Goal: Task Accomplishment & Management: Complete application form

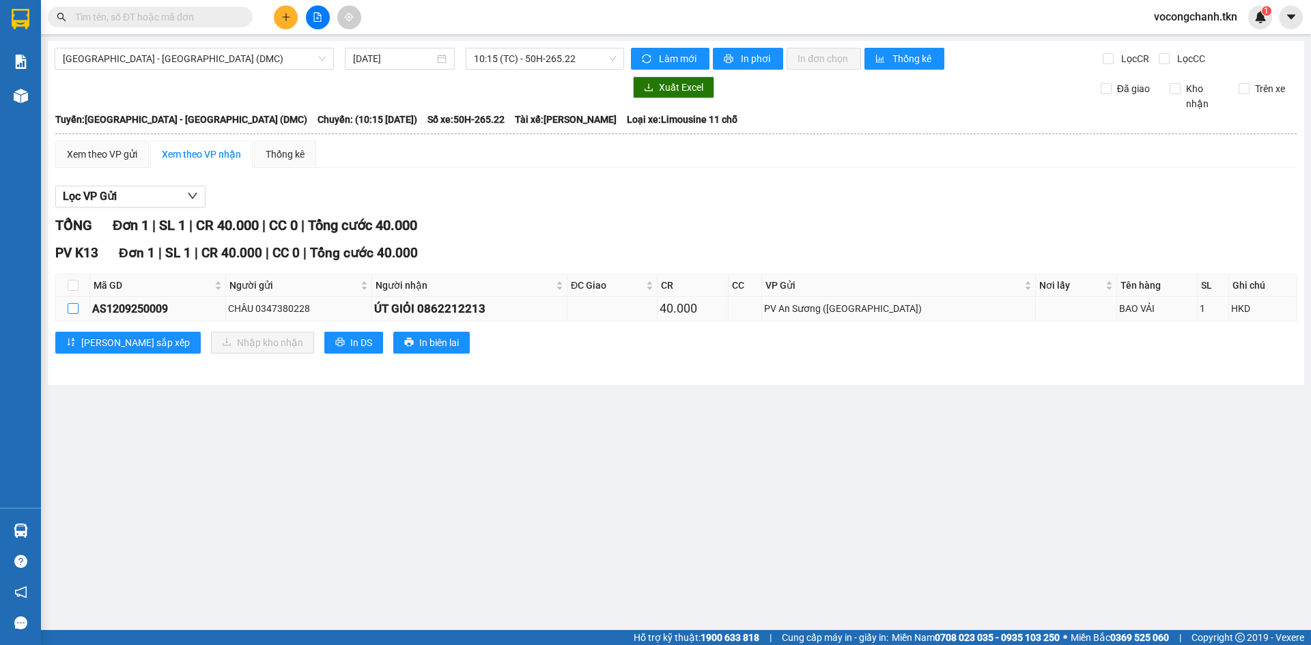
click at [74, 314] on input "checkbox" at bounding box center [73, 308] width 11 height 11
checkbox input "true"
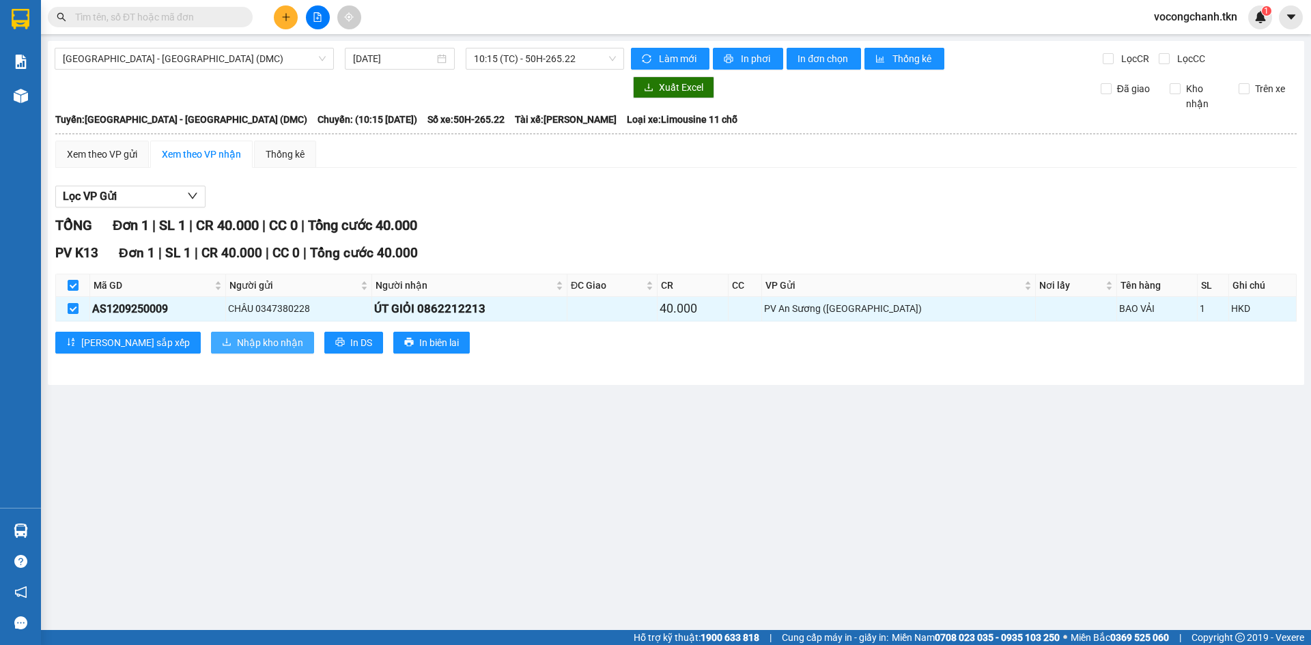
click at [237, 348] on span "Nhập kho nhận" at bounding box center [270, 342] width 66 height 15
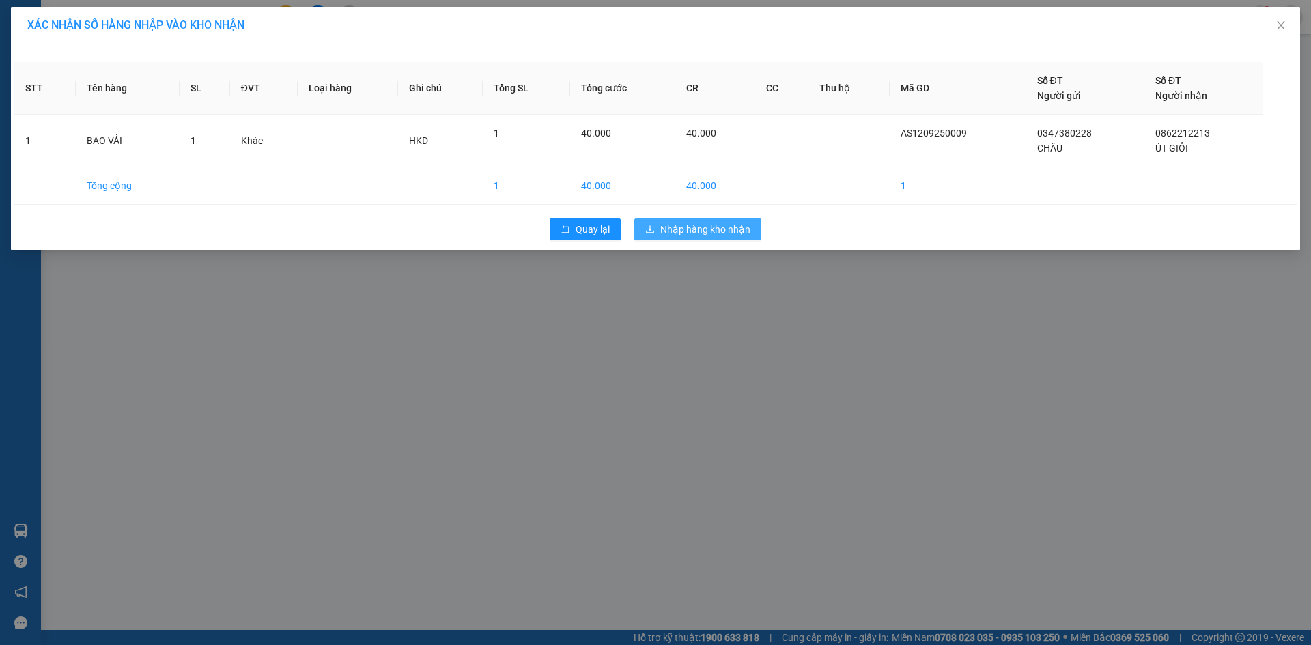
click at [714, 237] on span "Nhập hàng kho nhận" at bounding box center [705, 229] width 90 height 15
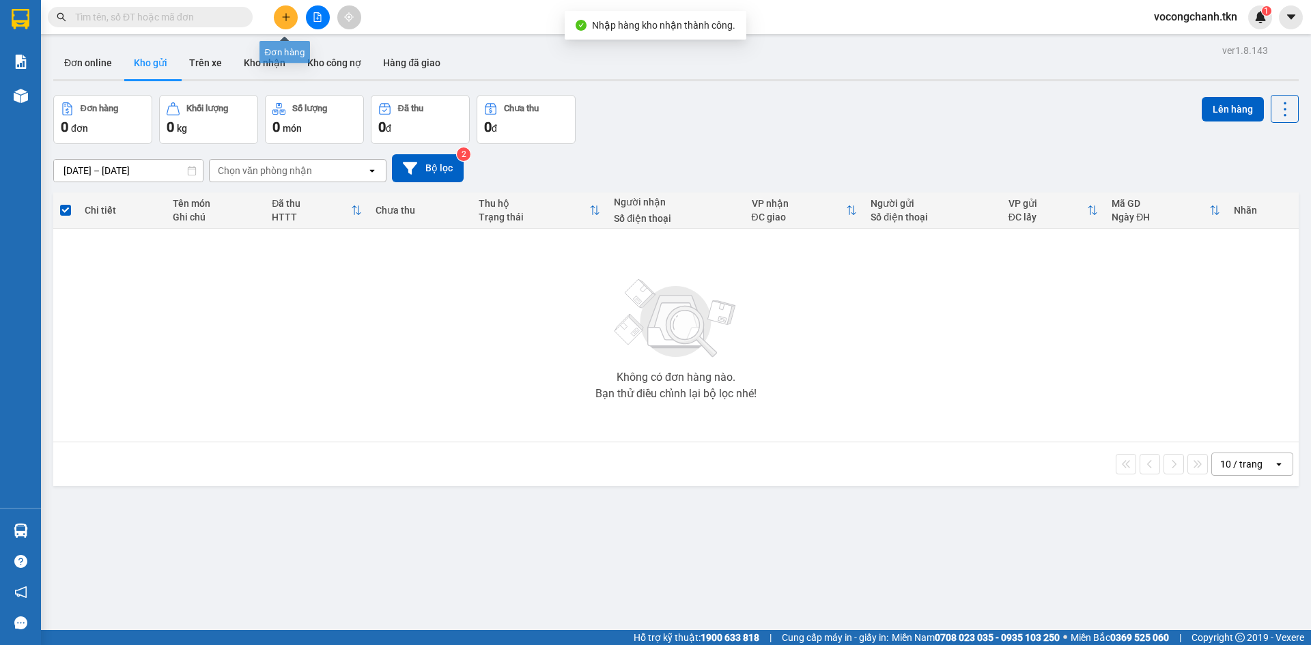
click at [283, 19] on icon "plus" at bounding box center [286, 17] width 10 height 10
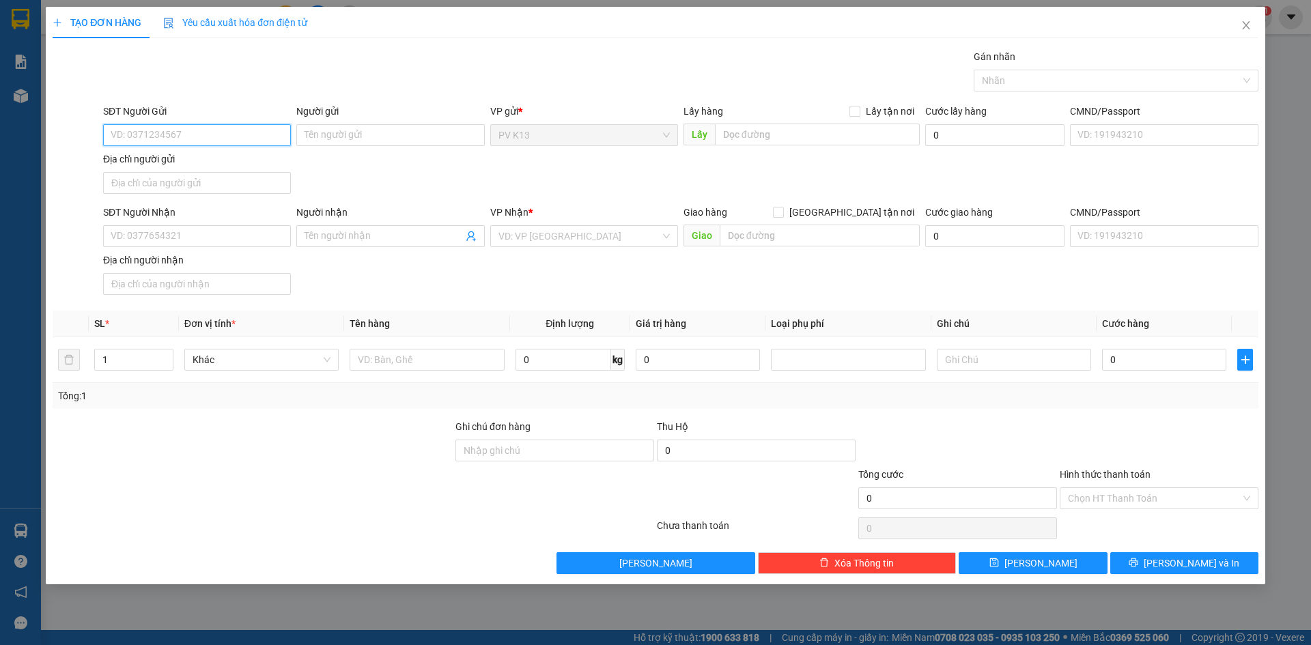
click at [201, 136] on input "SĐT Người Gửi" at bounding box center [197, 135] width 188 height 22
click at [160, 165] on div "0981007457 - GẤM" at bounding box center [196, 166] width 171 height 15
type input "0981007457"
type input "GẤM"
type input "0363650635"
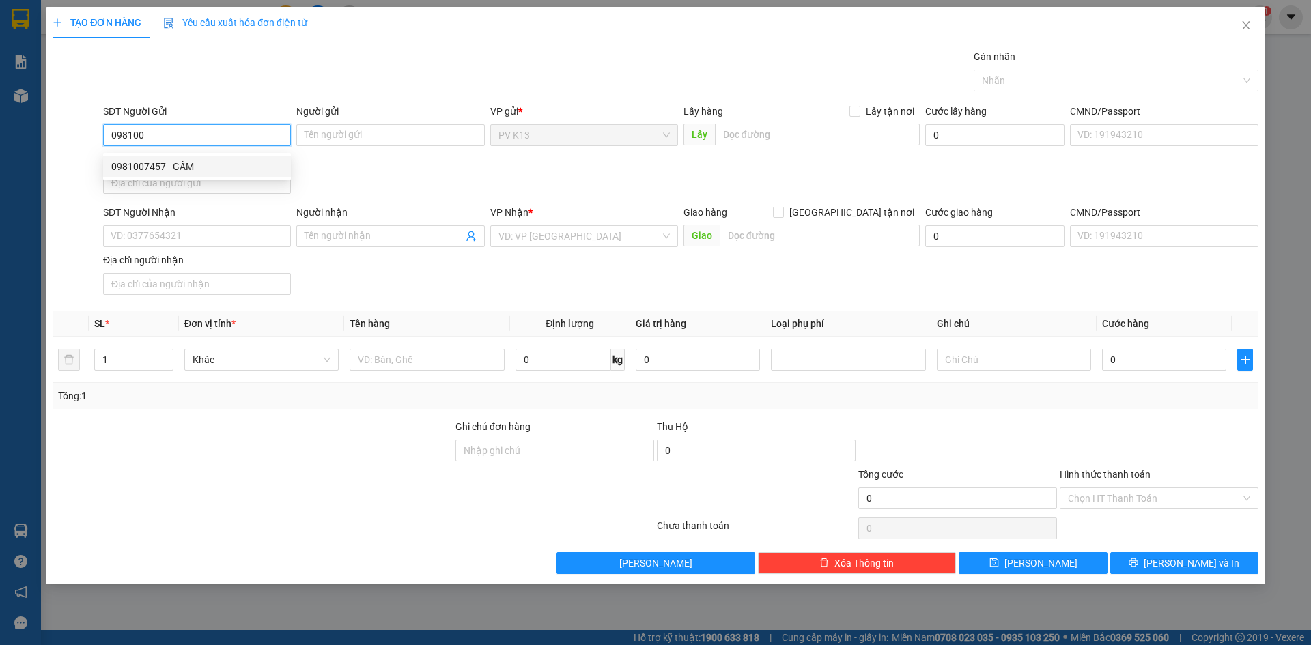
type input "GIANG"
type input "50.000"
type input "0981007457"
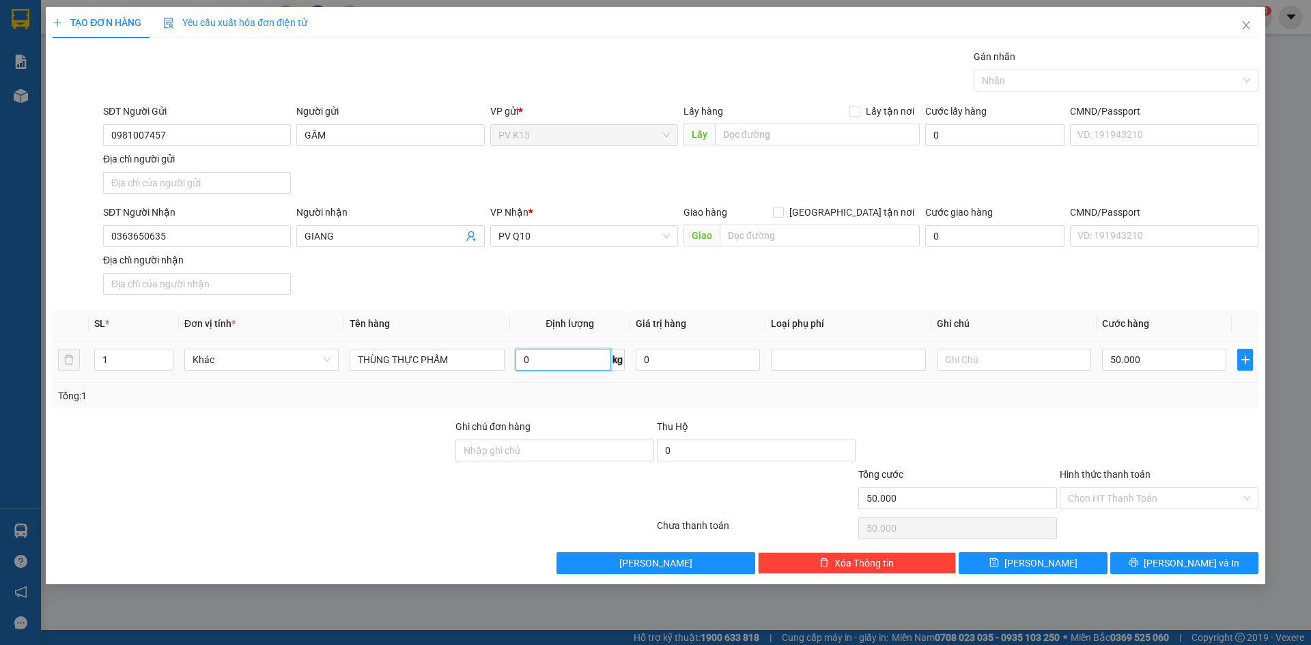
click at [592, 371] on input "0" at bounding box center [564, 360] width 96 height 22
click at [1071, 79] on div at bounding box center [1109, 80] width 264 height 16
type input "8"
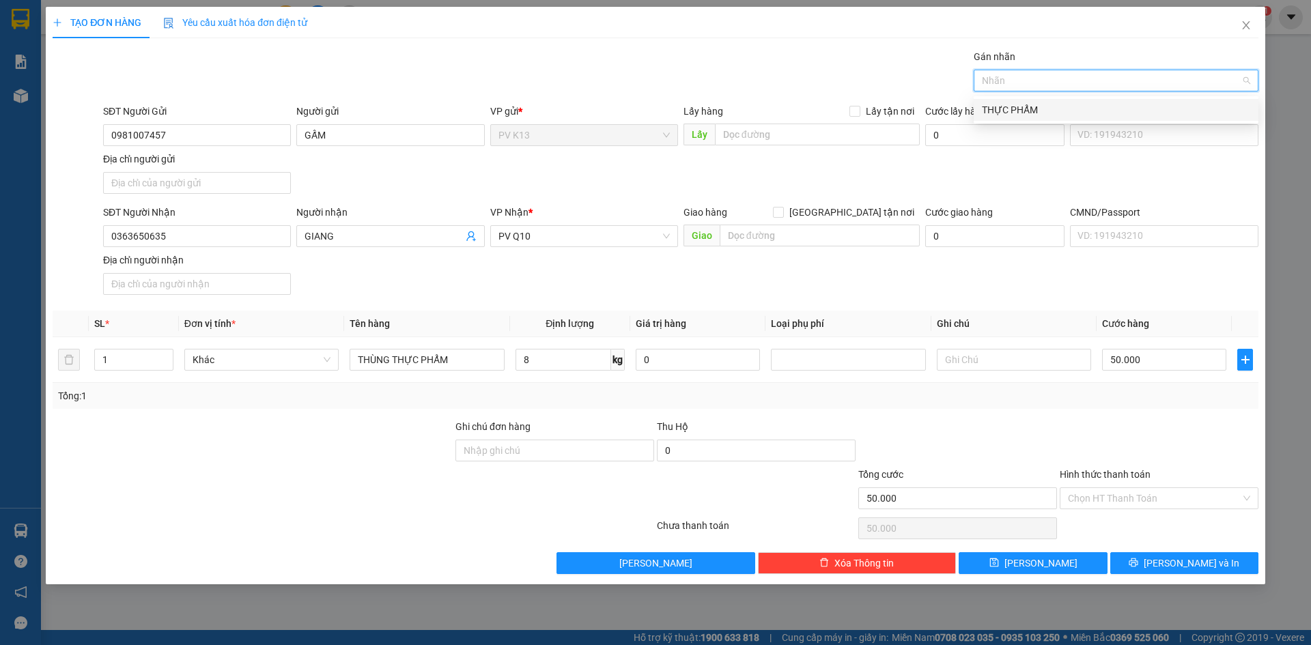
click at [1058, 109] on div "THỰC PHẨM" at bounding box center [1116, 109] width 268 height 15
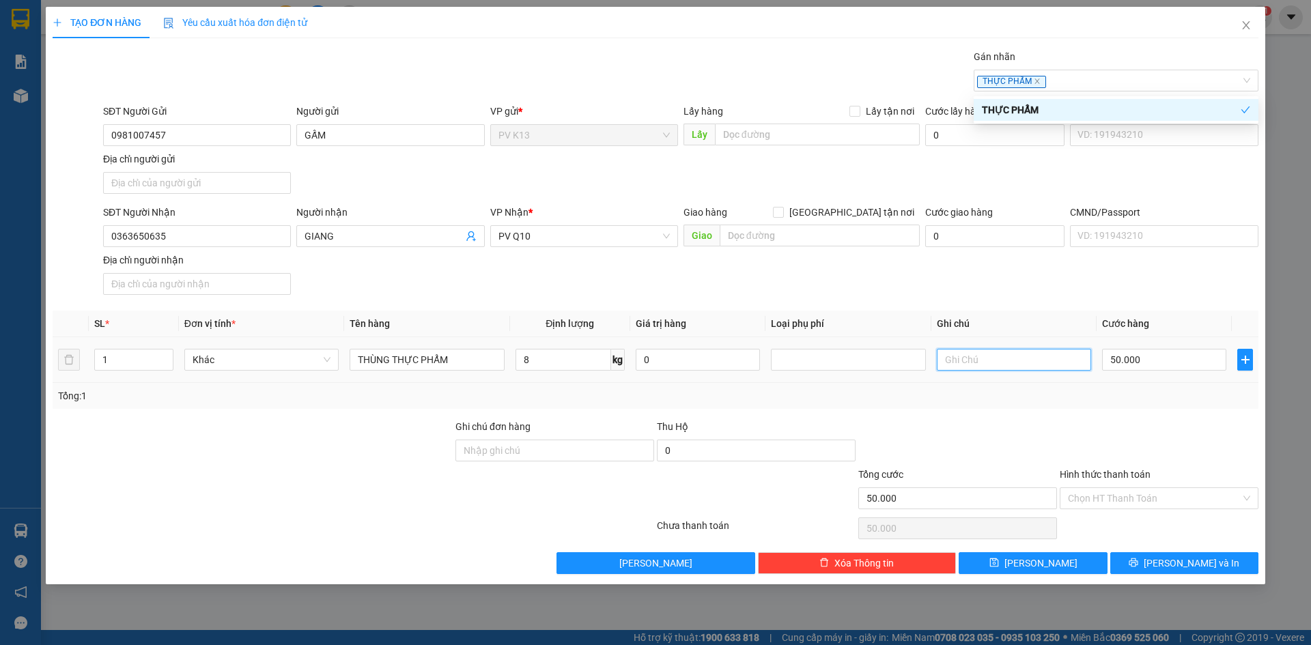
click at [970, 371] on input "text" at bounding box center [1014, 360] width 154 height 22
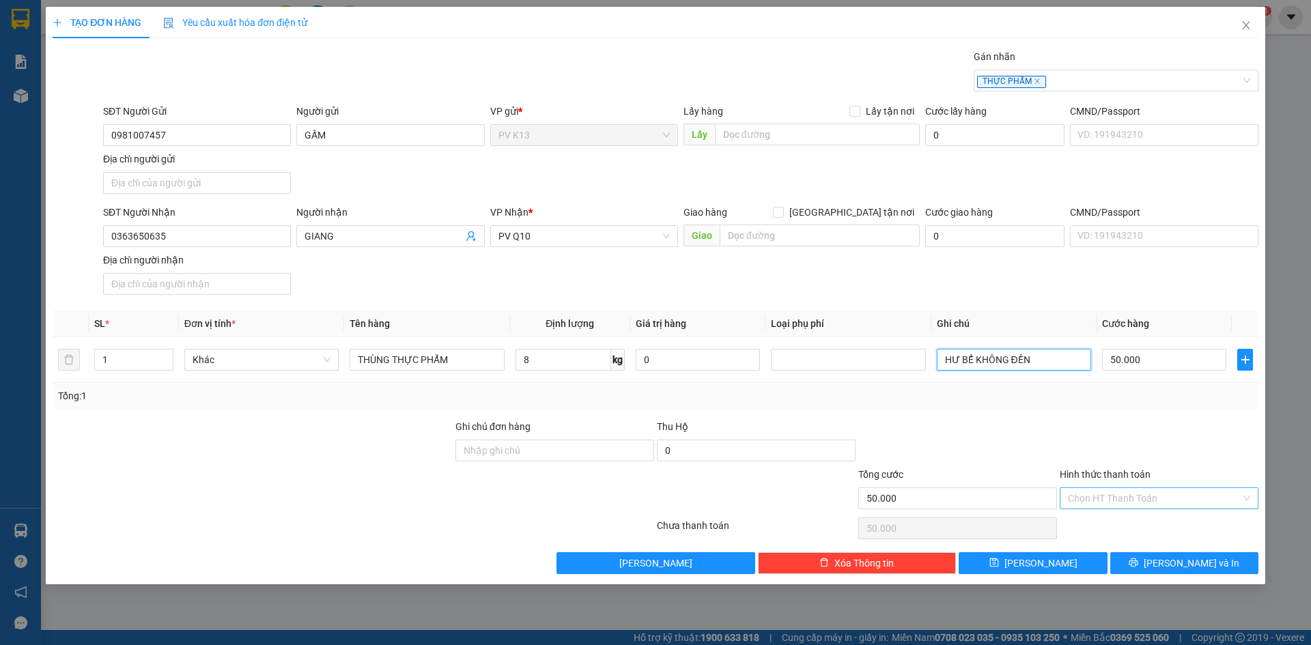
type input "HƯ BỂ KHÔNG ĐỀN"
click at [1099, 509] on input "Hình thức thanh toán" at bounding box center [1154, 498] width 173 height 20
click at [1089, 535] on div "Tại văn phòng" at bounding box center [1159, 542] width 182 height 15
type input "0"
click at [1170, 574] on button "[PERSON_NAME] và In" at bounding box center [1184, 563] width 148 height 22
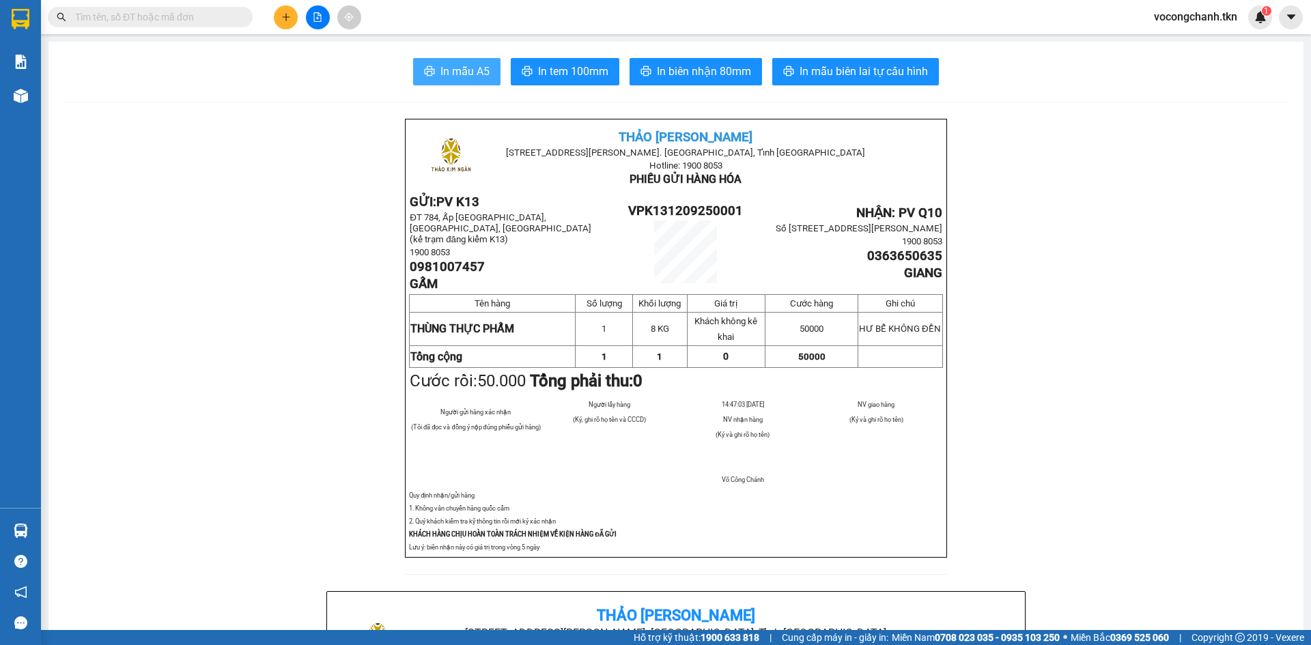
click at [464, 70] on span "In mẫu A5" at bounding box center [464, 71] width 49 height 17
drag, startPoint x: 239, startPoint y: 130, endPoint x: 218, endPoint y: 54, distance: 79.4
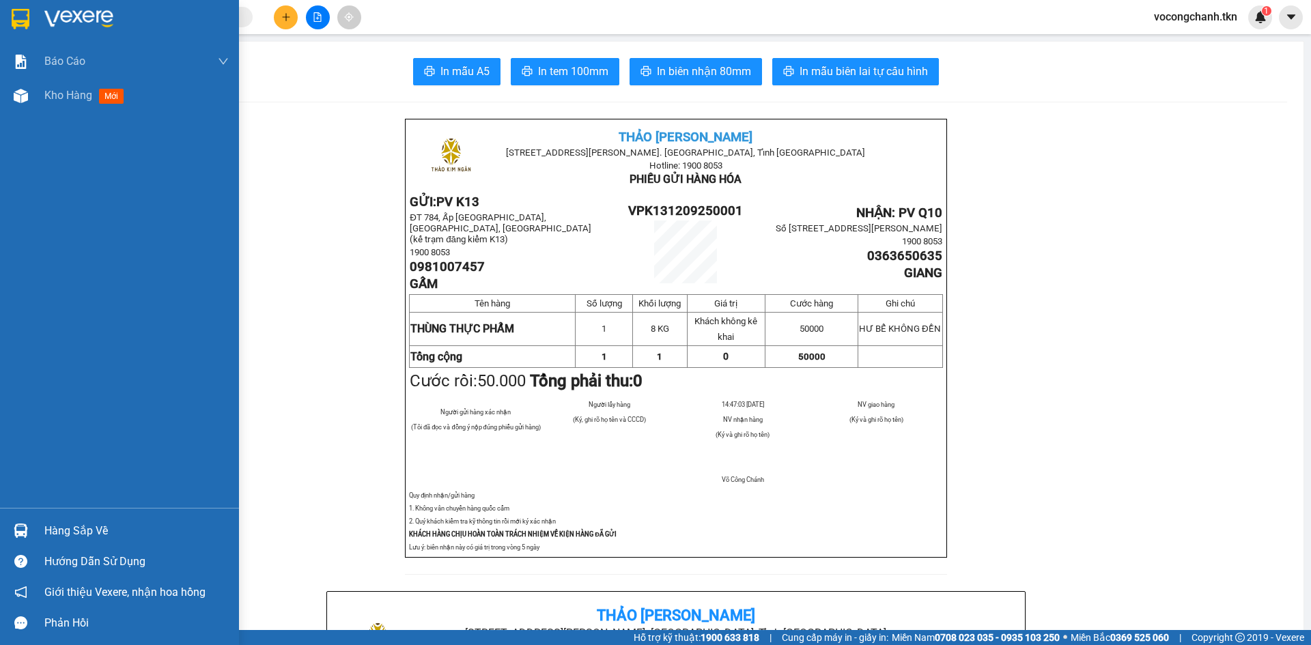
click at [23, 25] on img at bounding box center [21, 19] width 18 height 20
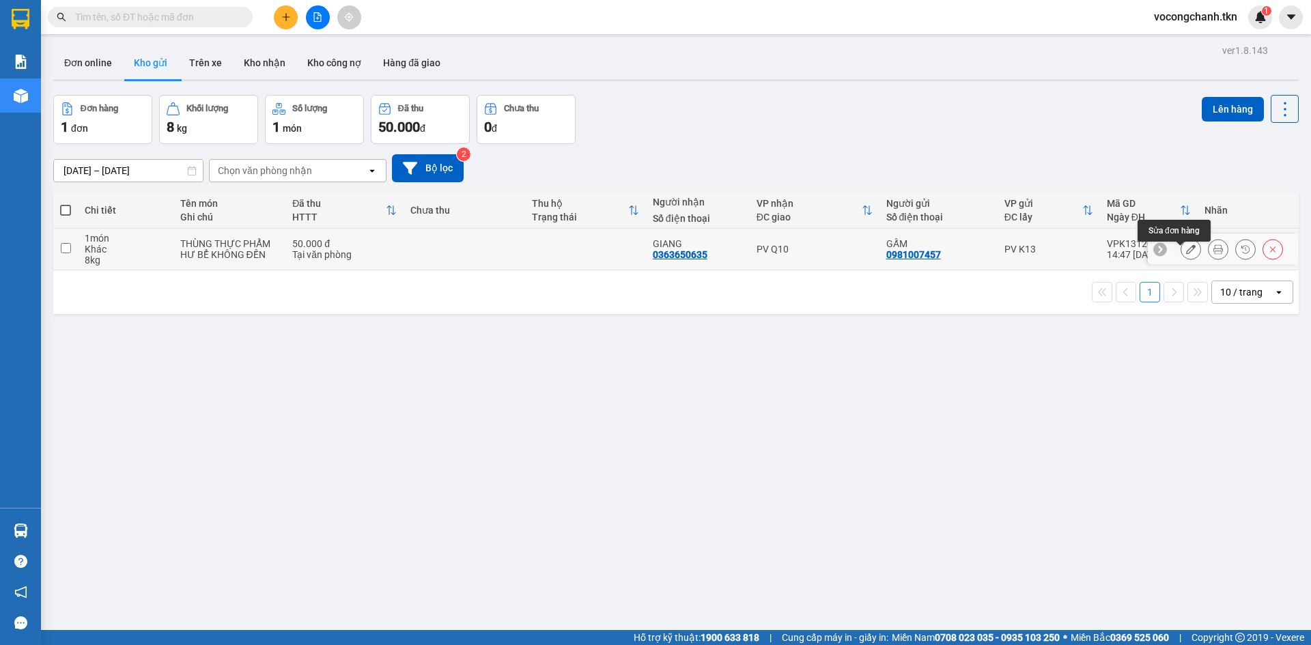
click at [1186, 254] on icon at bounding box center [1191, 249] width 10 height 10
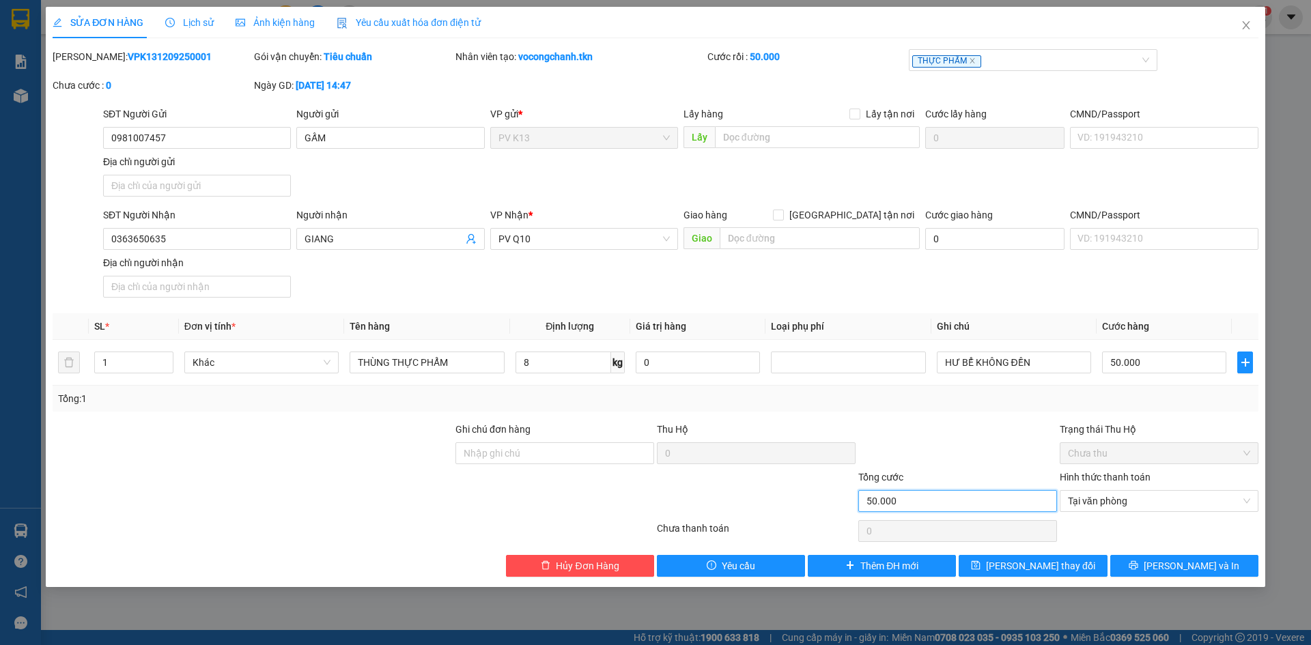
click at [960, 512] on input "50.000" at bounding box center [957, 501] width 199 height 22
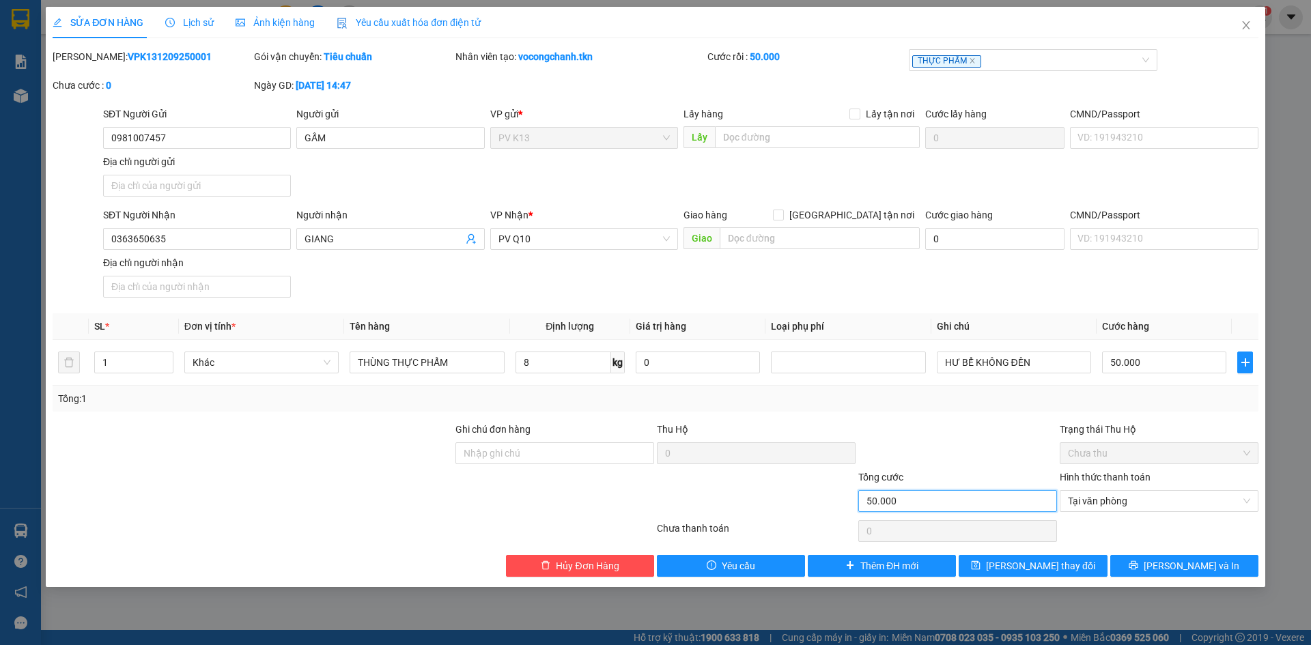
click at [907, 512] on input "50.000" at bounding box center [957, 501] width 199 height 22
click at [906, 512] on input "50.000" at bounding box center [957, 501] width 199 height 22
click at [904, 512] on input "50.000" at bounding box center [957, 501] width 199 height 22
click at [920, 512] on input "50.000" at bounding box center [957, 501] width 199 height 22
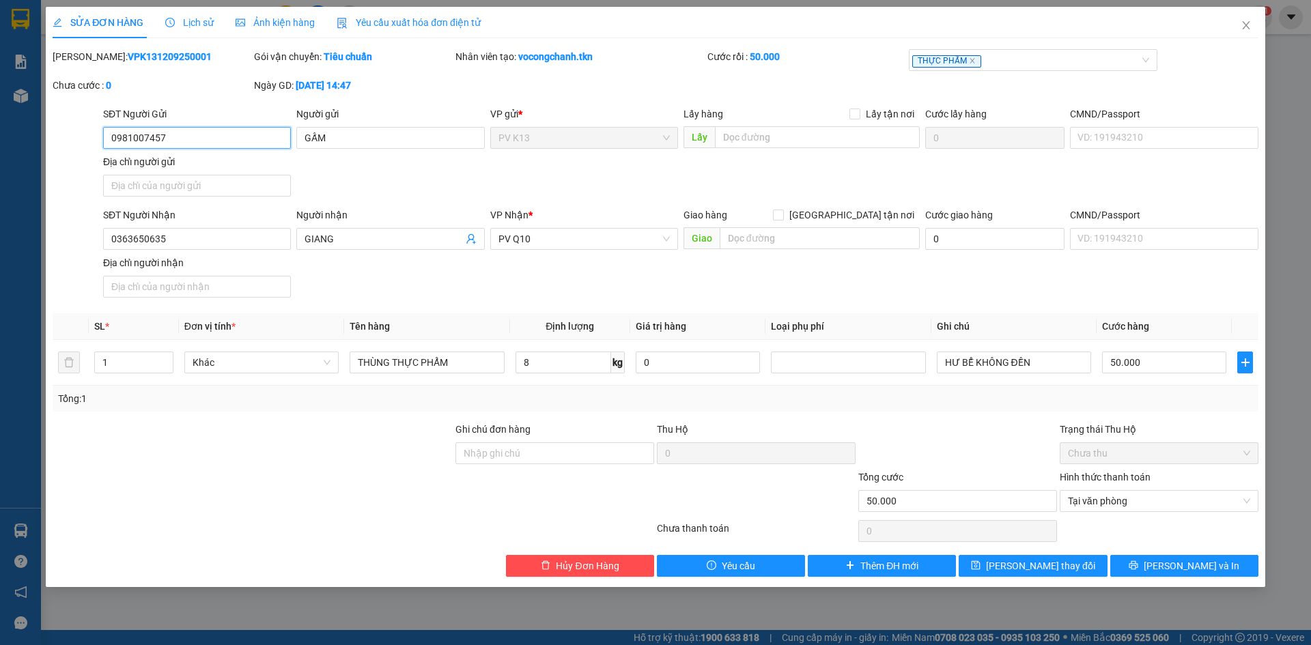
drag, startPoint x: 151, startPoint y: 138, endPoint x: 110, endPoint y: 141, distance: 41.1
click at [110, 141] on input "0981007457" at bounding box center [197, 138] width 188 height 22
click at [567, 574] on span "Hủy Đơn Hàng" at bounding box center [587, 566] width 63 height 15
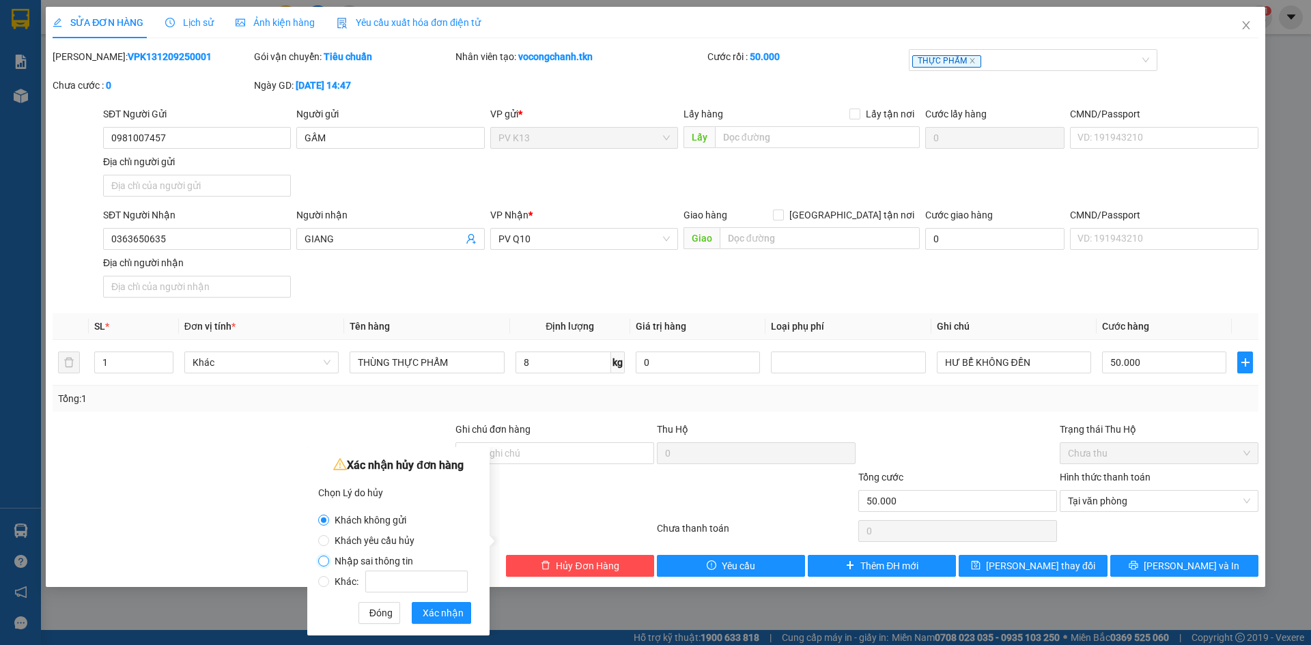
click at [328, 561] on input "Nhập sai thông tin" at bounding box center [323, 561] width 11 height 11
radio input "true"
radio input "false"
click at [445, 613] on span "Xác nhận" at bounding box center [443, 613] width 41 height 15
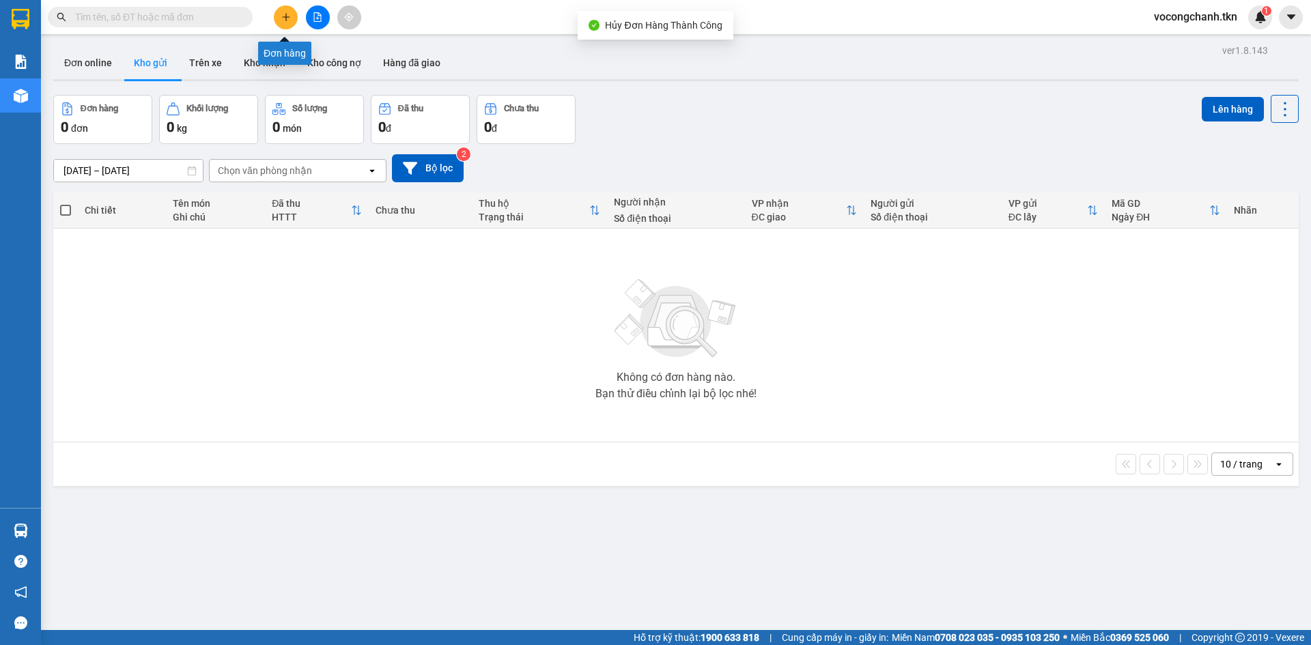
click at [283, 15] on icon "plus" at bounding box center [286, 17] width 10 height 10
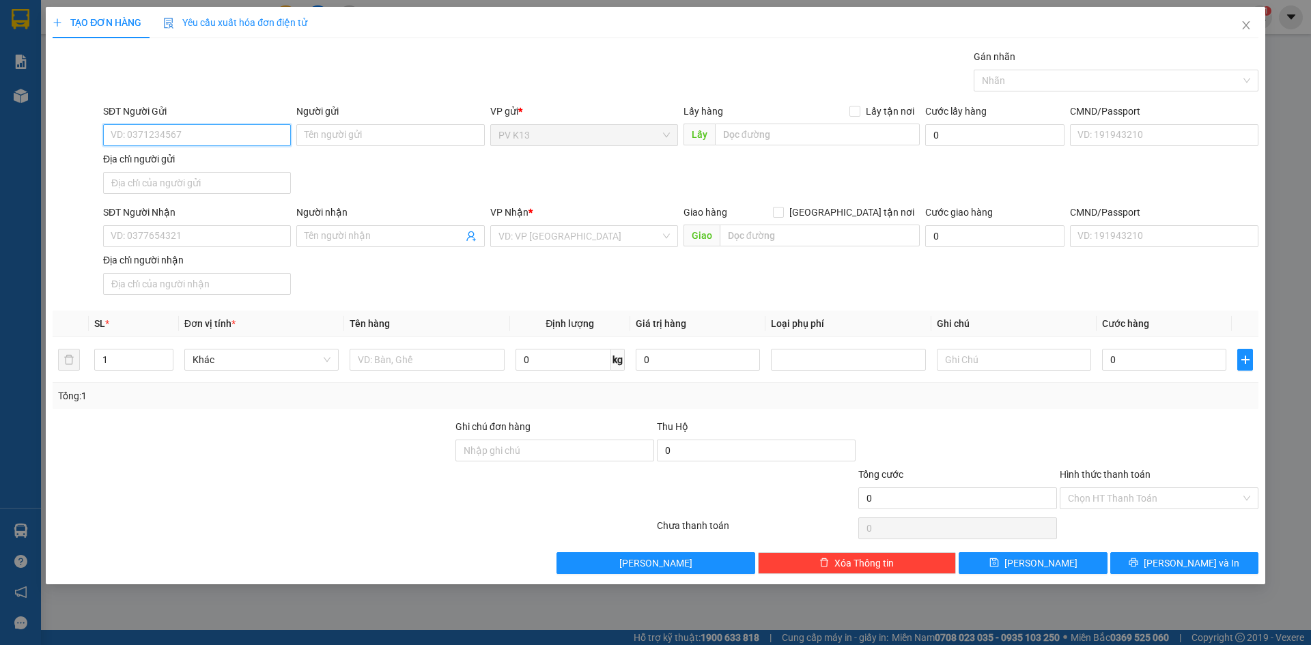
click at [191, 137] on input "SĐT Người Gửi" at bounding box center [197, 135] width 188 height 22
paste input "0981007457"
type input "0981007457"
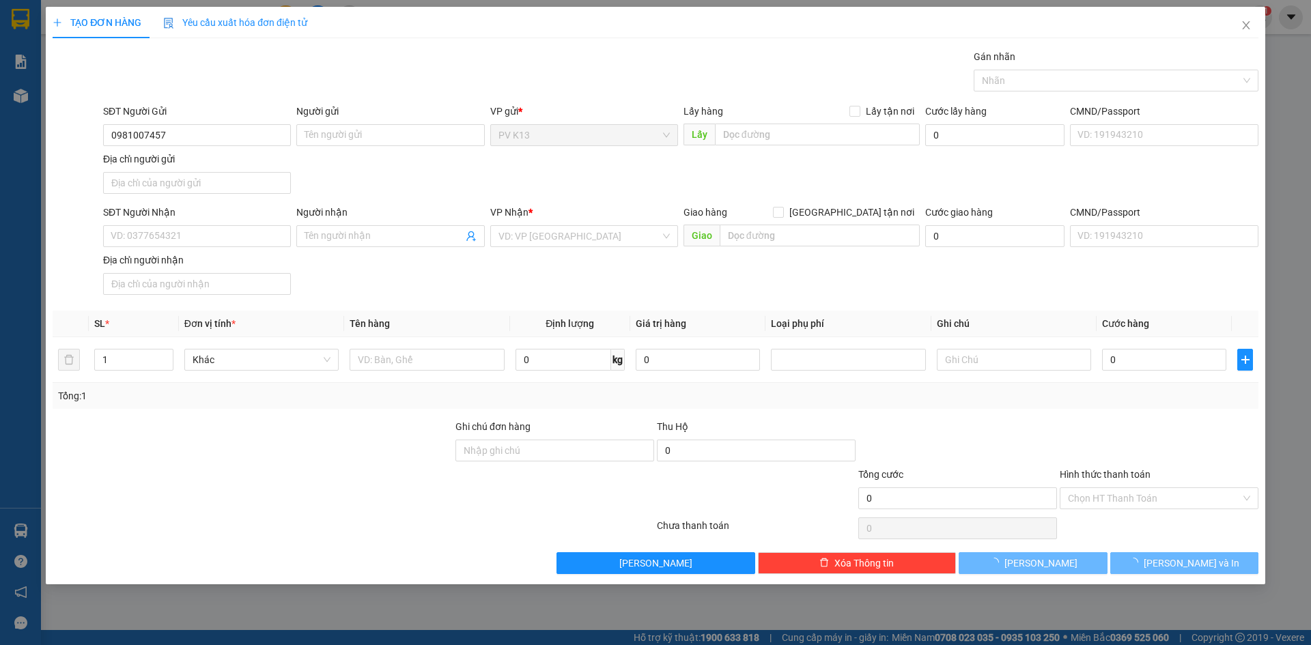
click at [257, 165] on div "Địa chỉ người gửi" at bounding box center [197, 159] width 188 height 15
click at [257, 172] on input "Địa chỉ người gửi" at bounding box center [197, 183] width 188 height 22
click at [193, 141] on input "0981007457" at bounding box center [197, 135] width 188 height 22
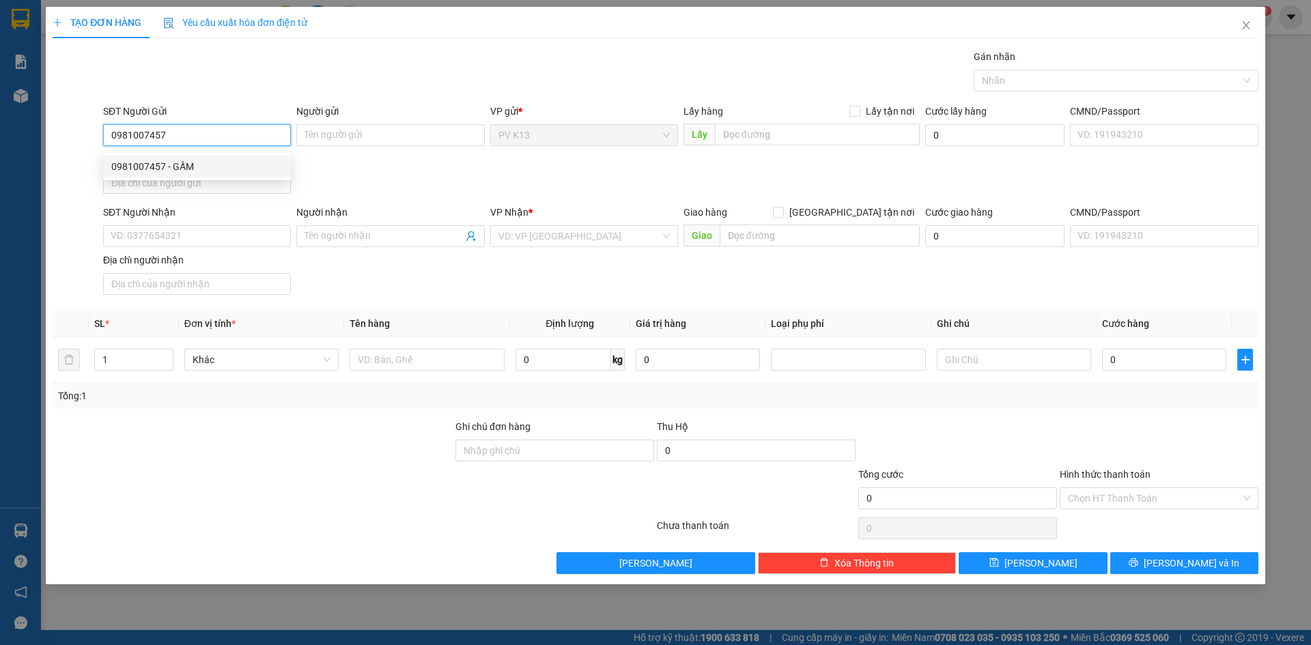
click at [195, 161] on div "0981007457 - GẤM" at bounding box center [196, 166] width 171 height 15
type input "GẤM"
type input "0363650635"
type input "GIANG"
type input "50.000"
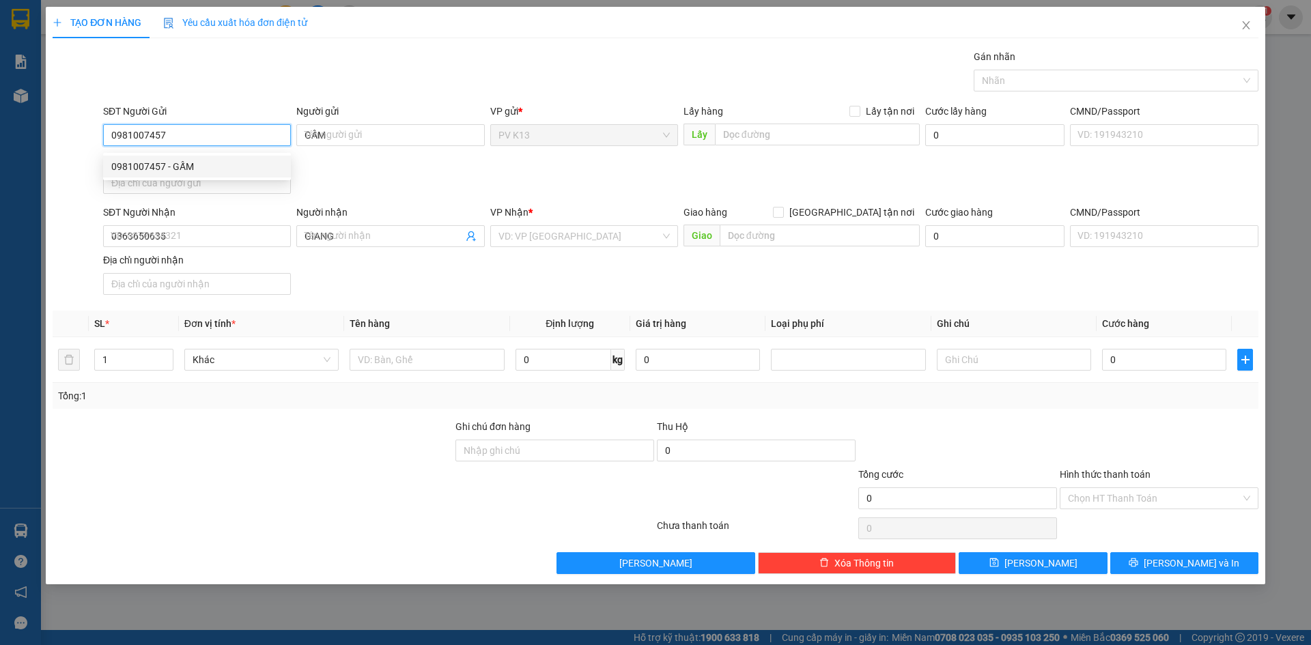
type input "50.000"
click at [1043, 80] on div at bounding box center [1109, 80] width 264 height 16
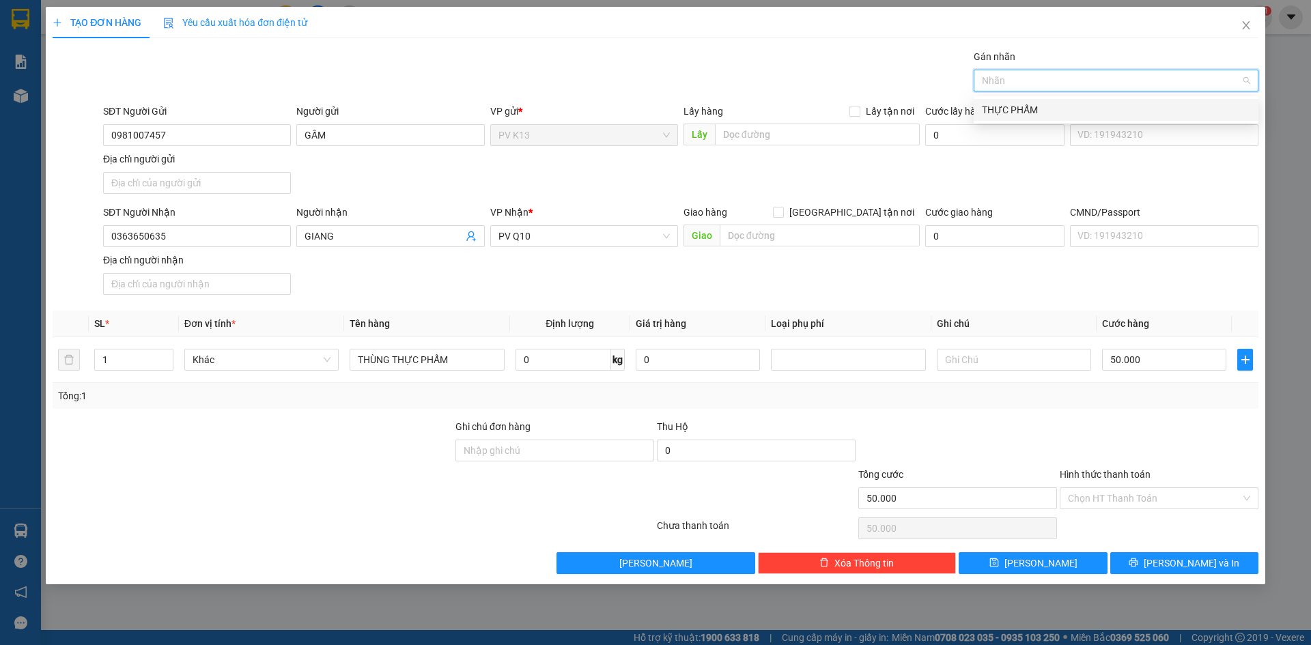
click at [1029, 109] on div "THỰC PHẨM" at bounding box center [1116, 109] width 268 height 15
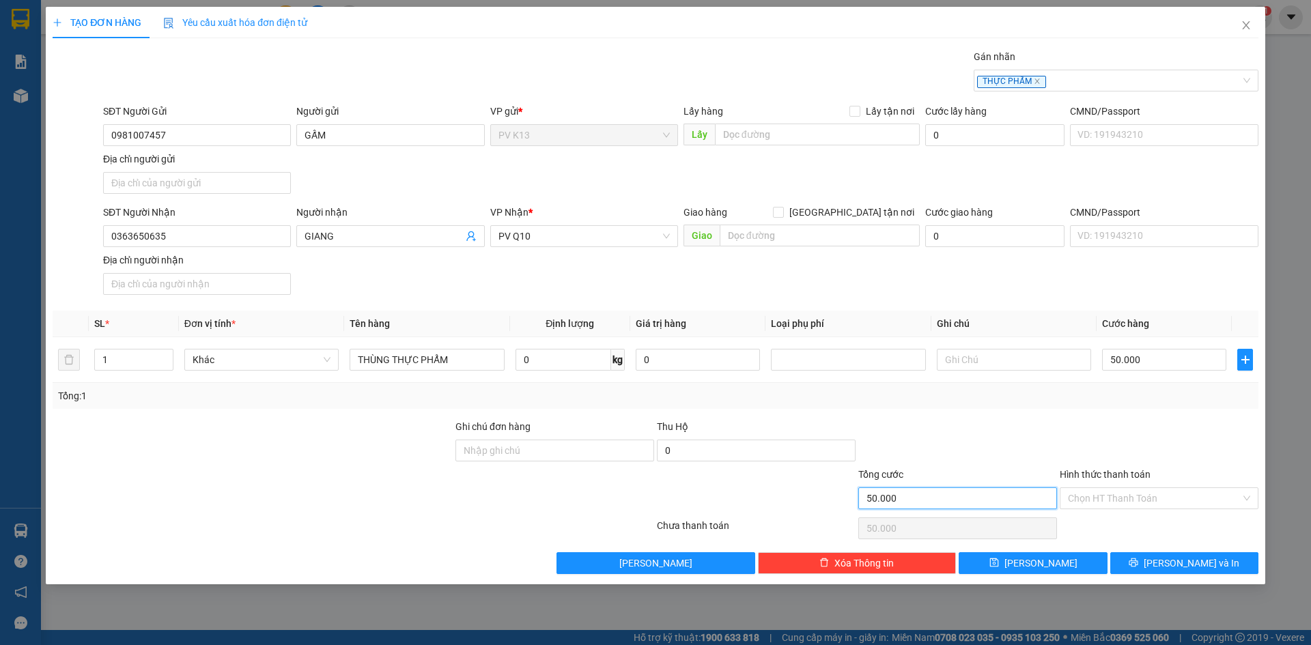
click at [985, 509] on input "50.000" at bounding box center [957, 499] width 199 height 22
click at [900, 509] on input "50.000" at bounding box center [957, 499] width 199 height 22
click at [899, 509] on input "50.000" at bounding box center [957, 499] width 199 height 22
click at [886, 509] on input "50.000" at bounding box center [957, 499] width 199 height 22
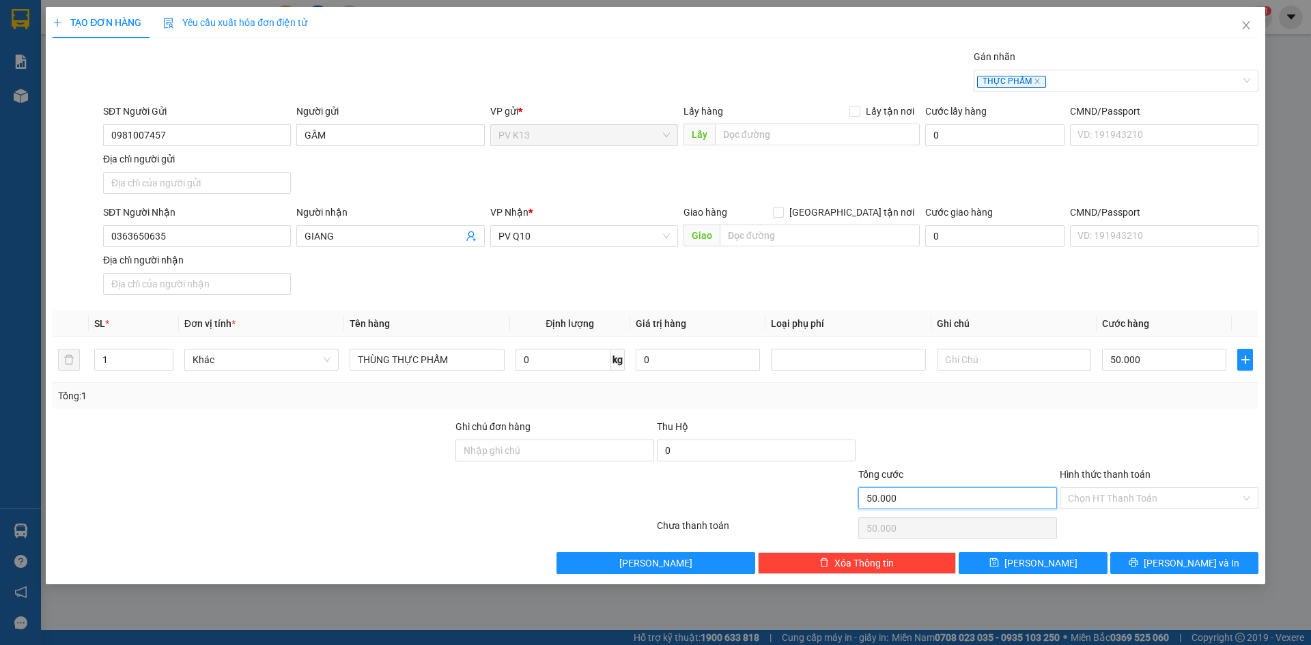
click at [886, 509] on input "50.000" at bounding box center [957, 499] width 199 height 22
click at [882, 509] on input "50.000" at bounding box center [957, 499] width 199 height 22
click at [879, 509] on input "50.000" at bounding box center [957, 499] width 199 height 22
click at [882, 509] on input "50.000" at bounding box center [957, 499] width 199 height 22
click at [899, 509] on input "50.000" at bounding box center [957, 499] width 199 height 22
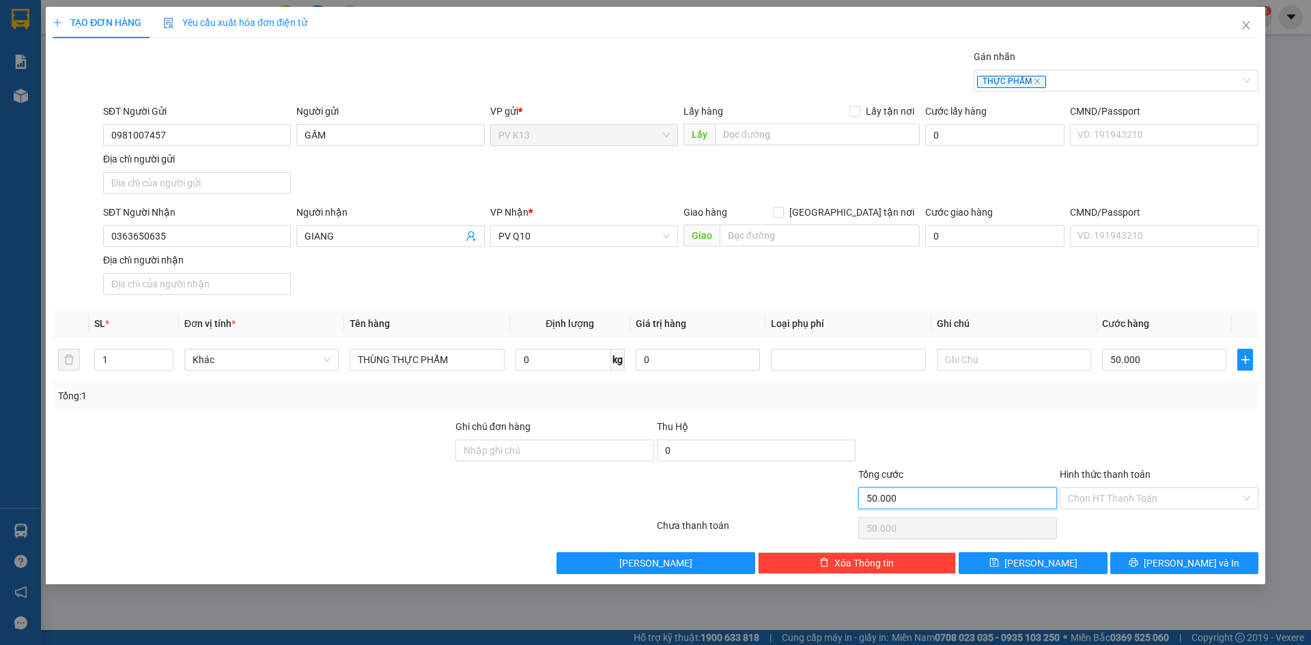
click at [893, 509] on input "50.000" at bounding box center [957, 499] width 199 height 22
click at [896, 509] on input "50.000" at bounding box center [957, 499] width 199 height 22
click at [898, 509] on input "50.000" at bounding box center [957, 499] width 199 height 22
click at [886, 509] on input "50.000" at bounding box center [957, 499] width 199 height 22
click at [885, 509] on input "50.000" at bounding box center [957, 499] width 199 height 22
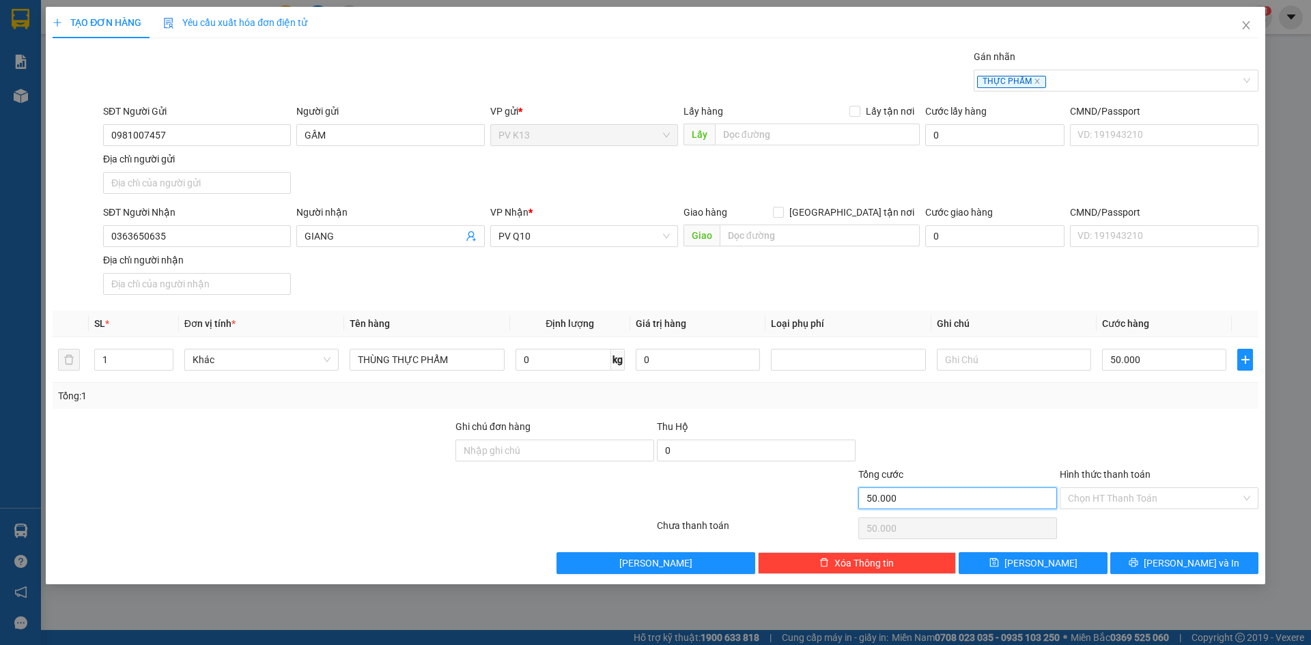
click at [885, 509] on input "50.000" at bounding box center [957, 499] width 199 height 22
click at [1161, 404] on div "Tổng: 1" at bounding box center [655, 396] width 1195 height 15
click at [1151, 371] on input "50.000" at bounding box center [1164, 360] width 124 height 22
type input "0"
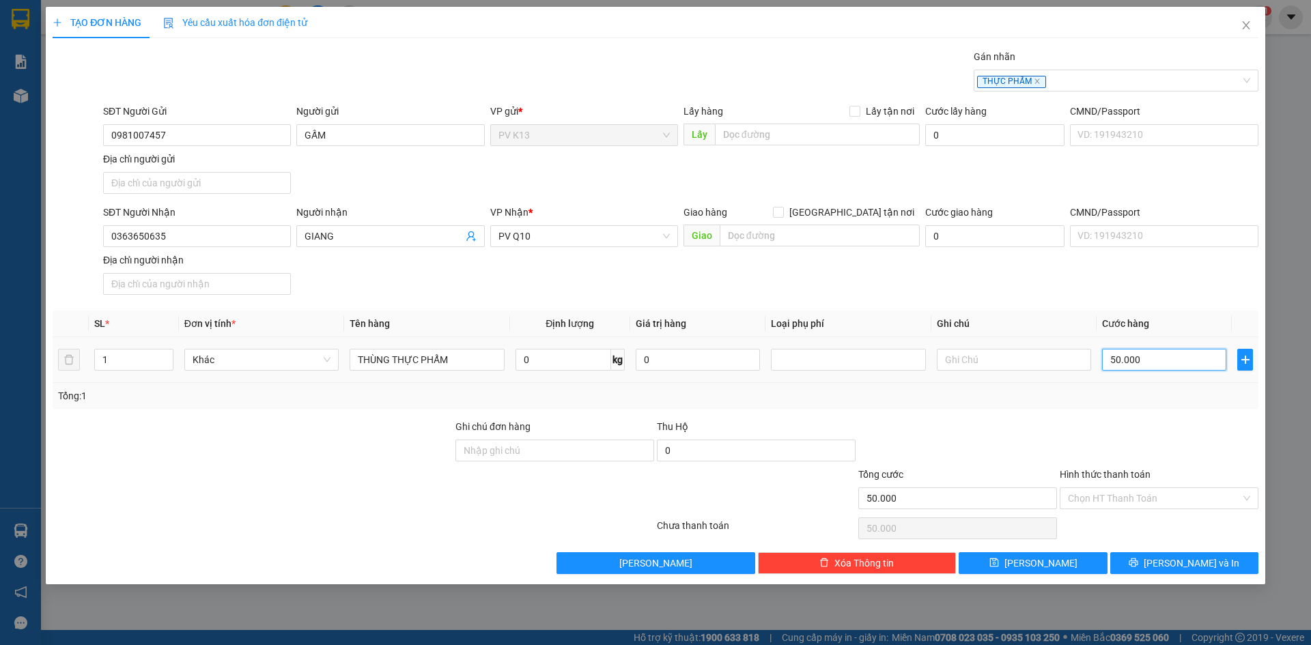
type input "0"
click at [1129, 369] on input "0" at bounding box center [1164, 360] width 124 height 22
type input "4"
type input "04"
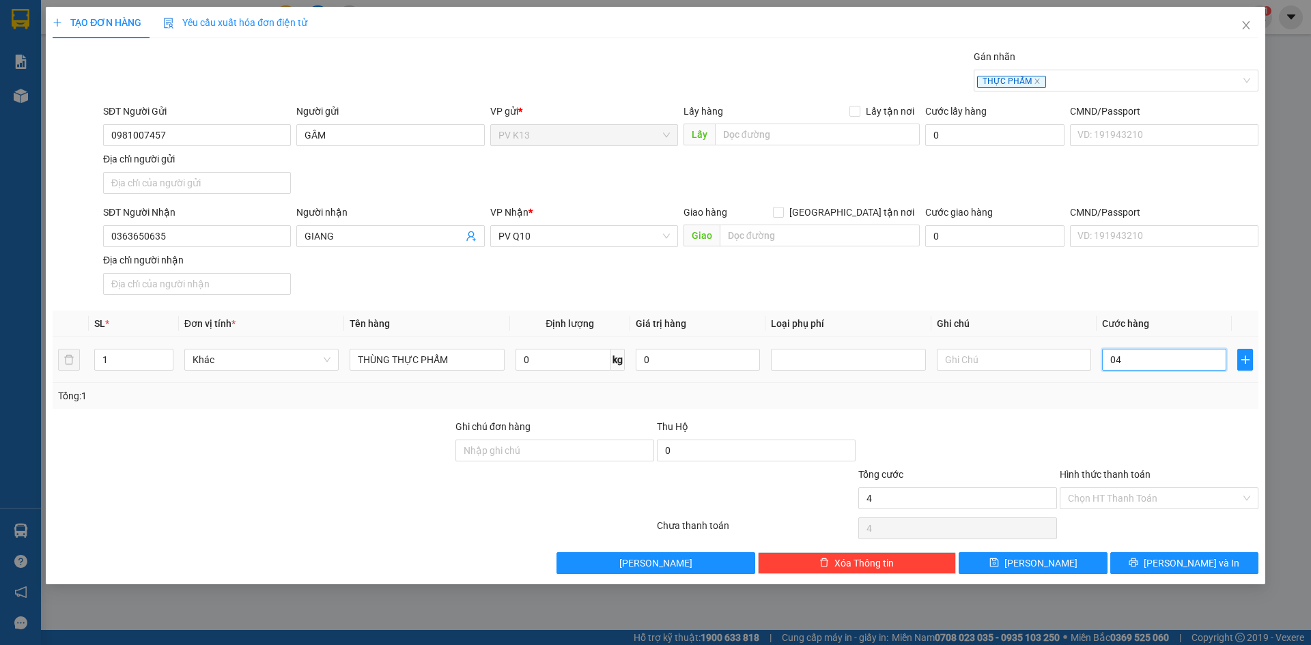
type input "40"
type input "040"
type input "400"
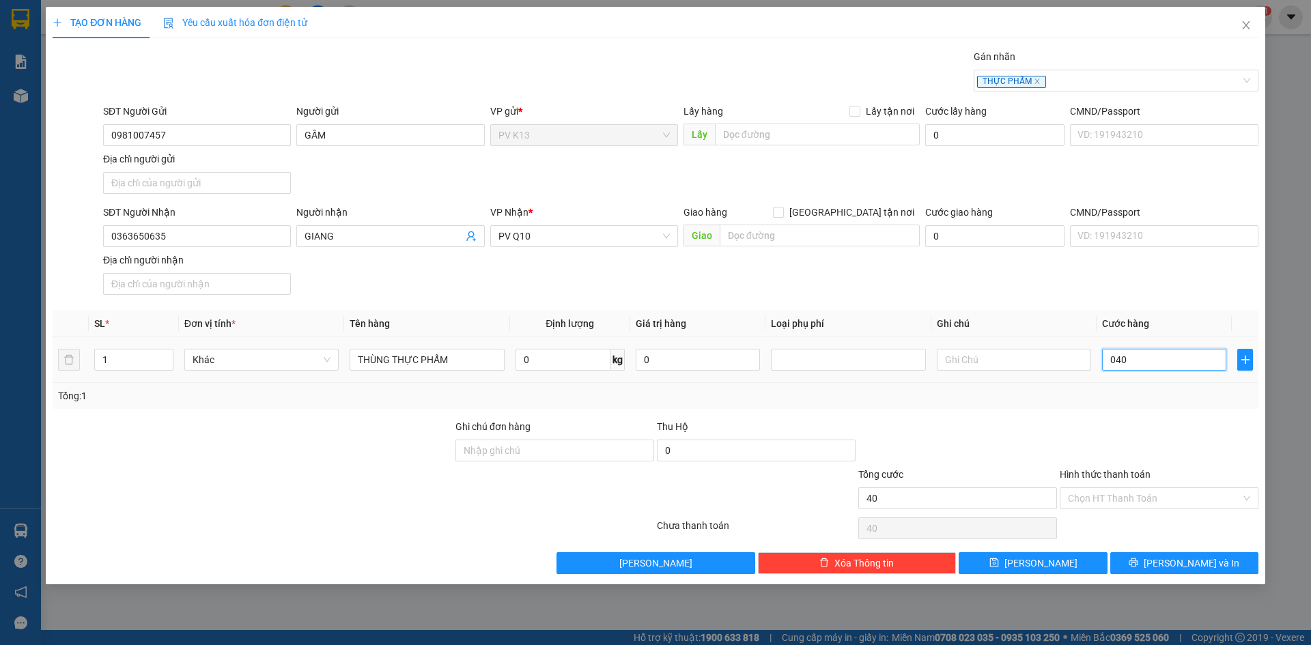
type input "0.400"
type input "40"
type input "040"
type input "4"
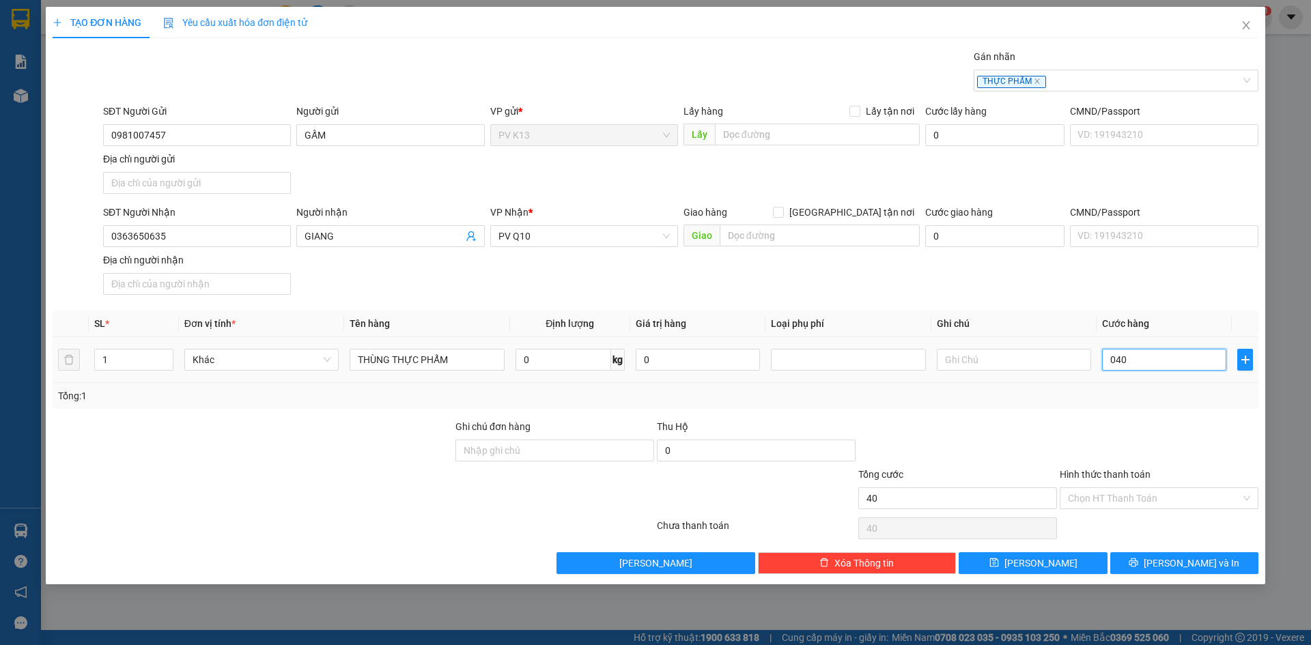
type input "4"
type input "04"
type input "0"
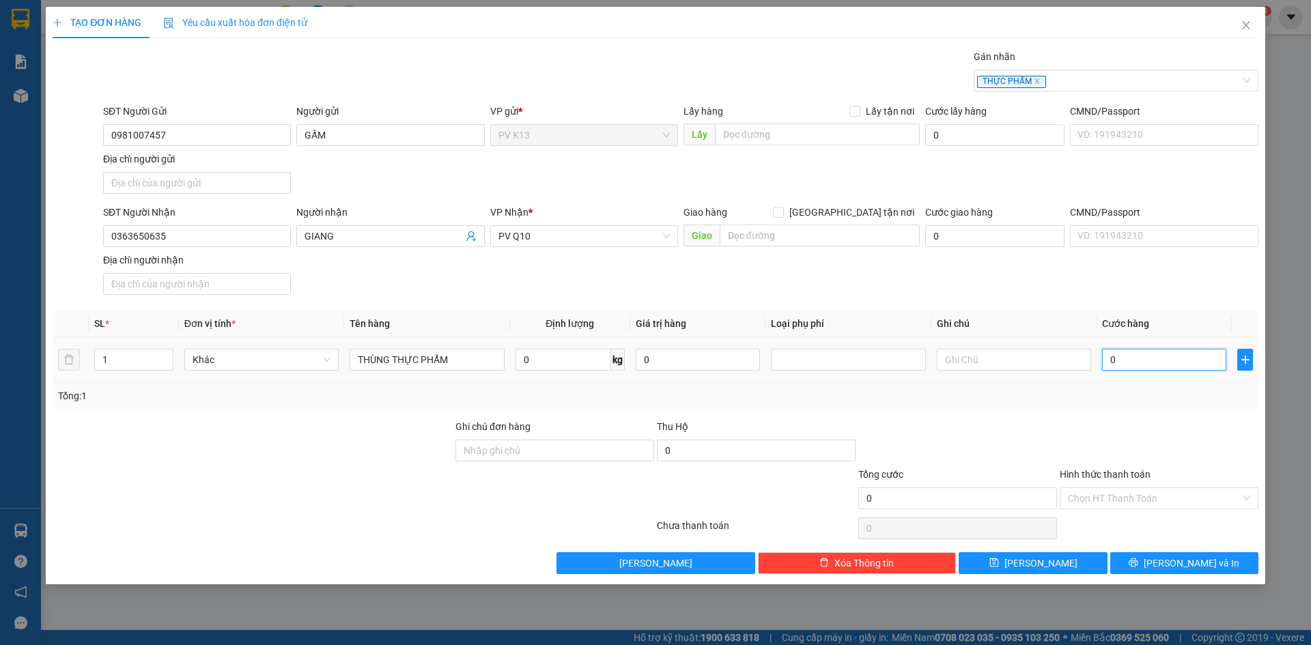
click at [1109, 371] on input "0" at bounding box center [1164, 360] width 124 height 22
type input "40"
type input "400"
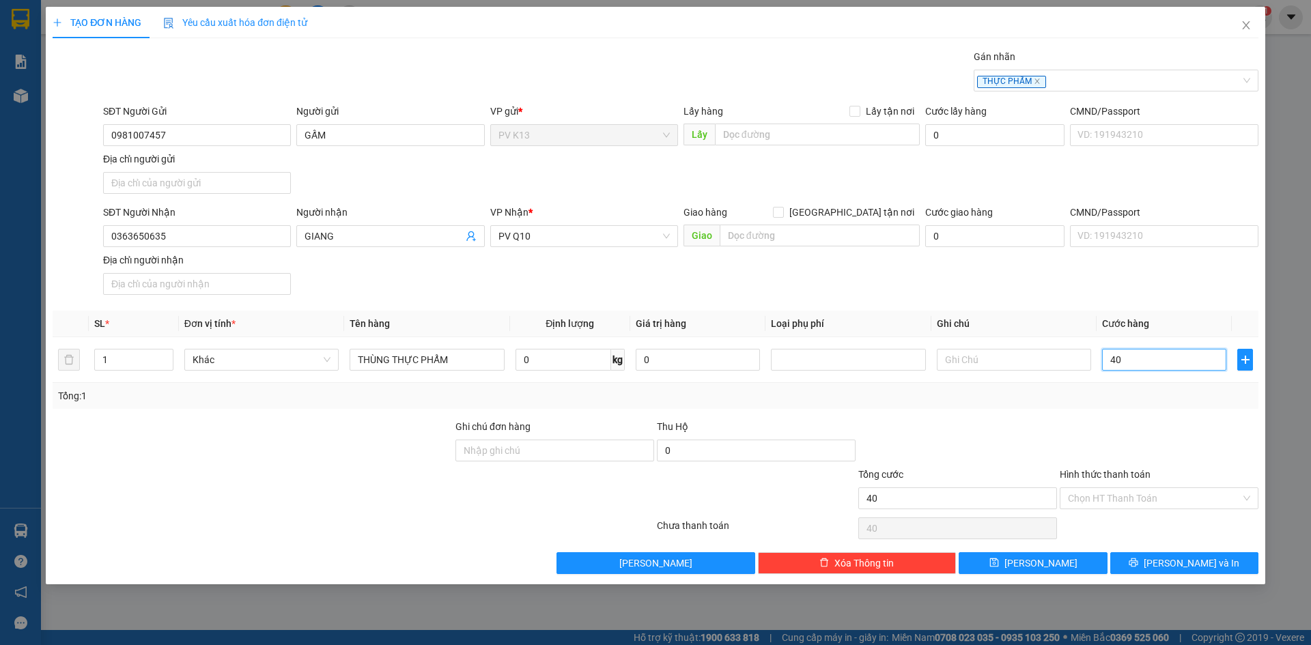
type input "400"
type input "4.000"
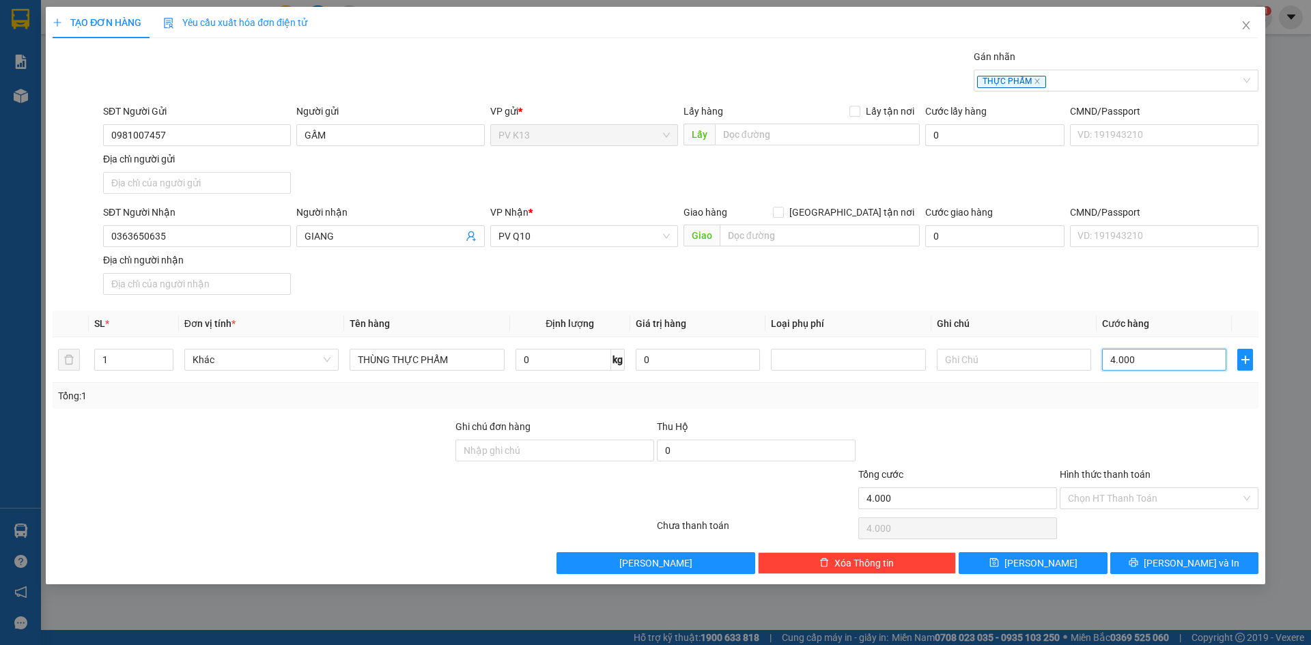
type input "40.000"
click at [1021, 457] on div at bounding box center [957, 443] width 201 height 48
click at [1121, 509] on input "Hình thức thanh toán" at bounding box center [1154, 498] width 173 height 20
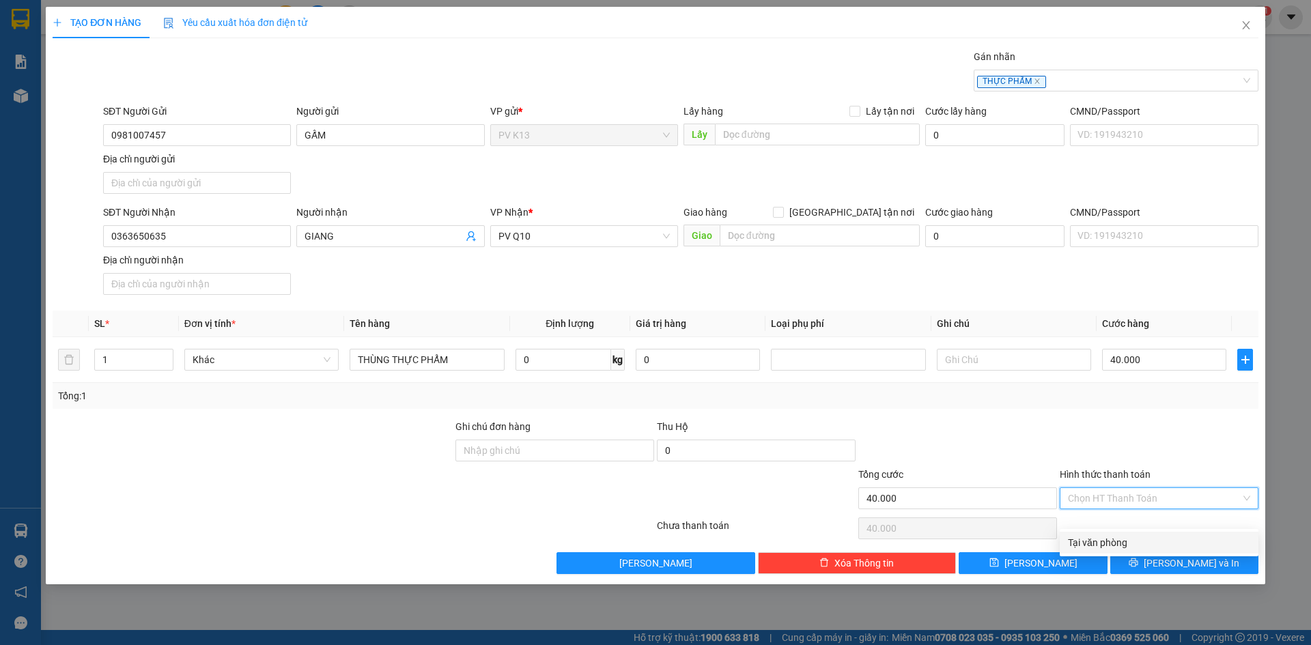
click at [1119, 535] on div "Tại văn phòng" at bounding box center [1159, 542] width 182 height 15
type input "0"
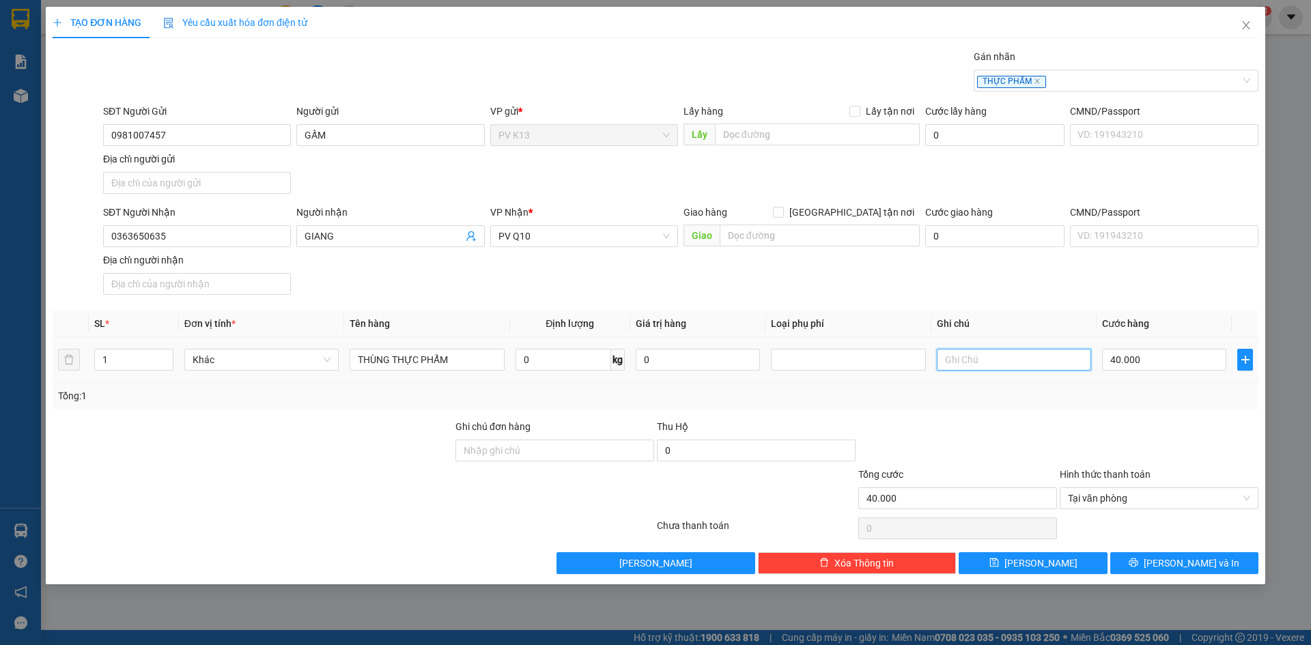
drag, startPoint x: 1019, startPoint y: 381, endPoint x: 1015, endPoint y: 374, distance: 8.6
click at [1017, 371] on input "text" at bounding box center [1014, 360] width 154 height 22
type input "HƯ BỂ KHÔNG ĐỀ"
click at [1146, 573] on button "[PERSON_NAME] và In" at bounding box center [1184, 563] width 148 height 22
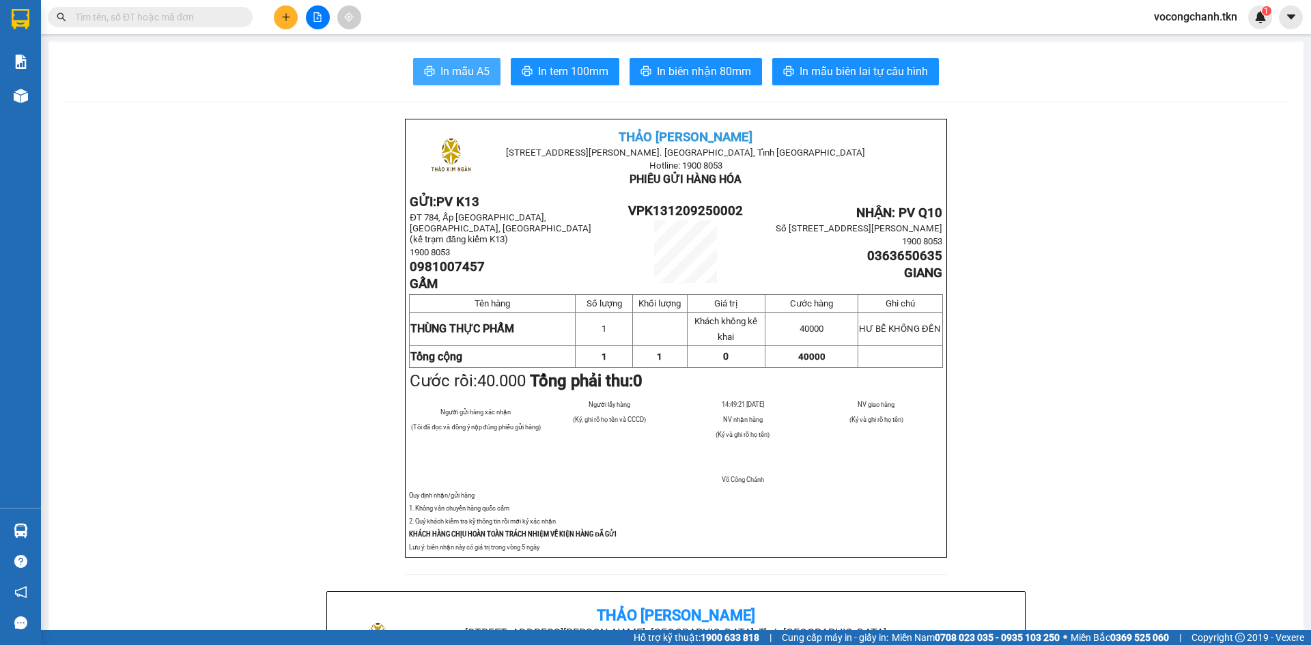
click at [425, 73] on icon "printer" at bounding box center [430, 71] width 10 height 10
